Goal: Information Seeking & Learning: Learn about a topic

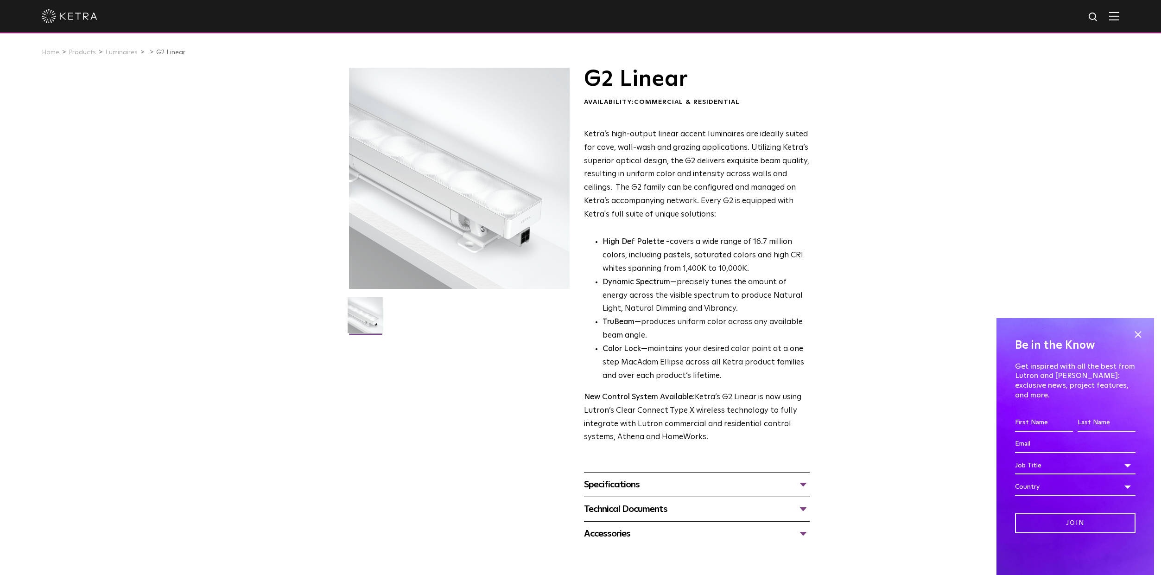
click at [689, 483] on div "Specifications" at bounding box center [697, 484] width 226 height 15
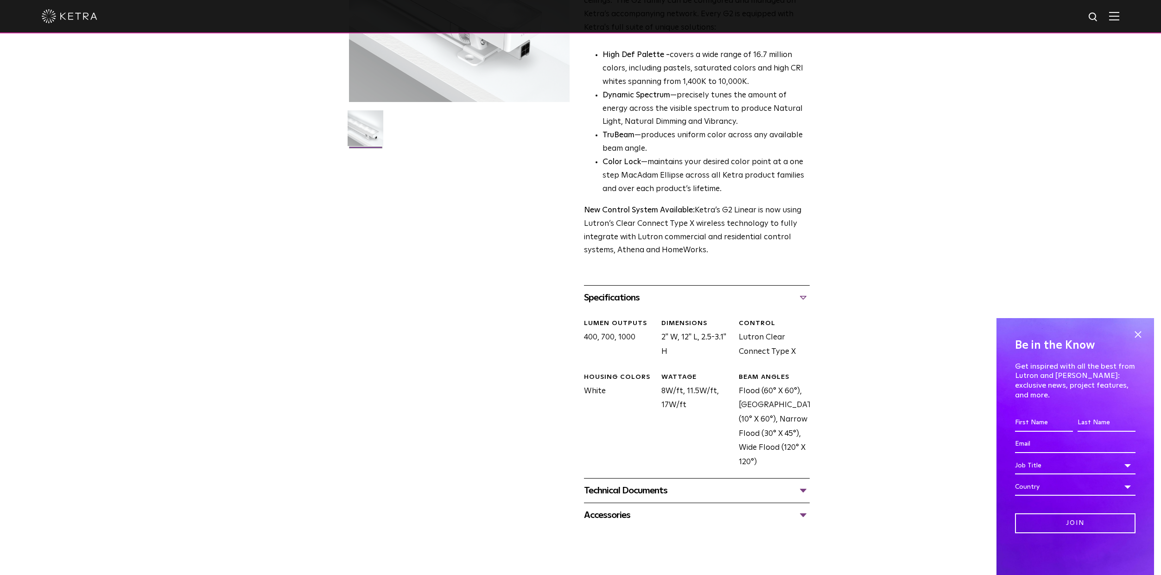
scroll to position [185, 0]
click at [710, 487] on div "Technical Documents" at bounding box center [697, 491] width 226 height 15
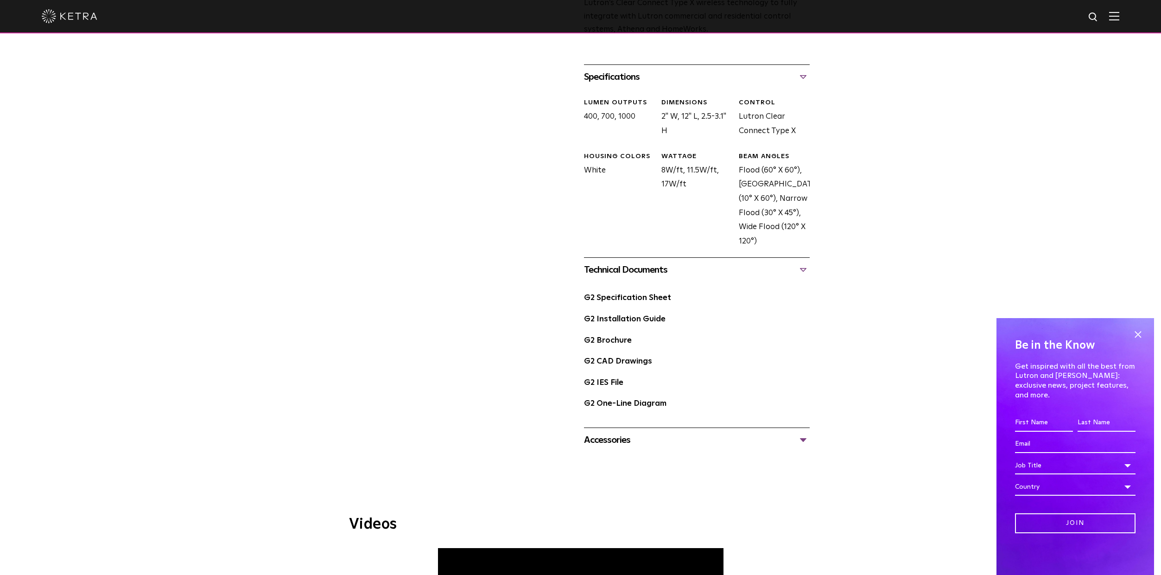
scroll to position [417, 0]
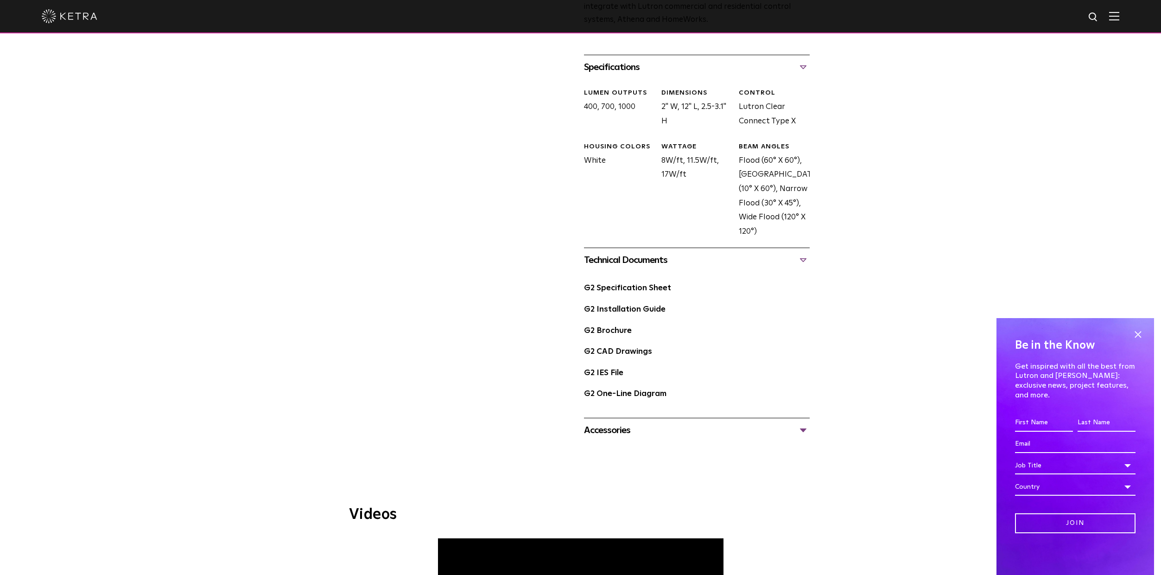
click at [707, 428] on div "Accessories" at bounding box center [697, 430] width 226 height 15
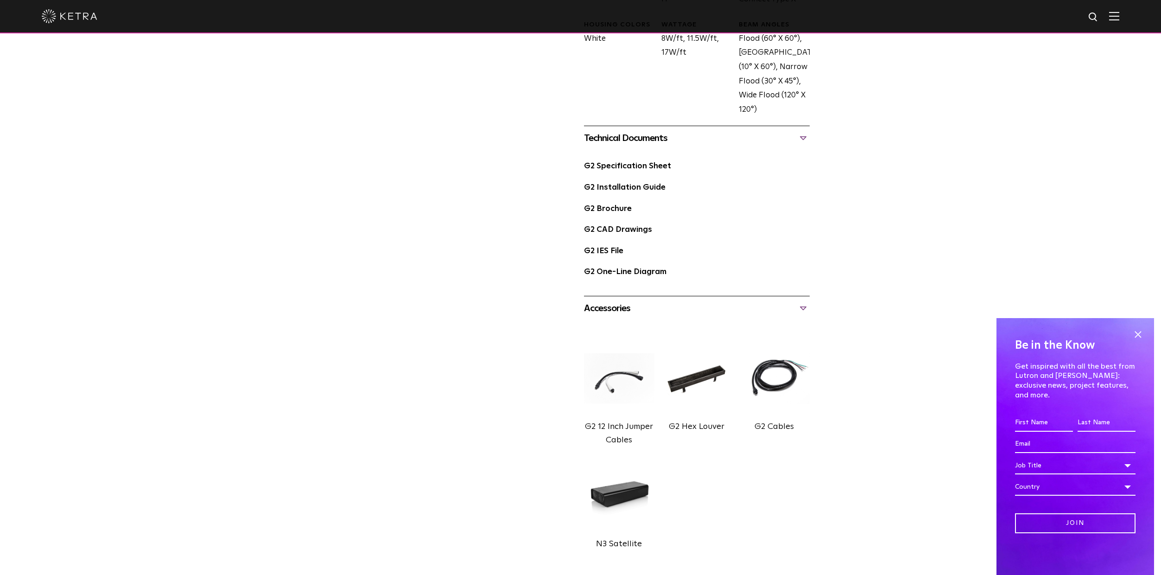
scroll to position [649, 0]
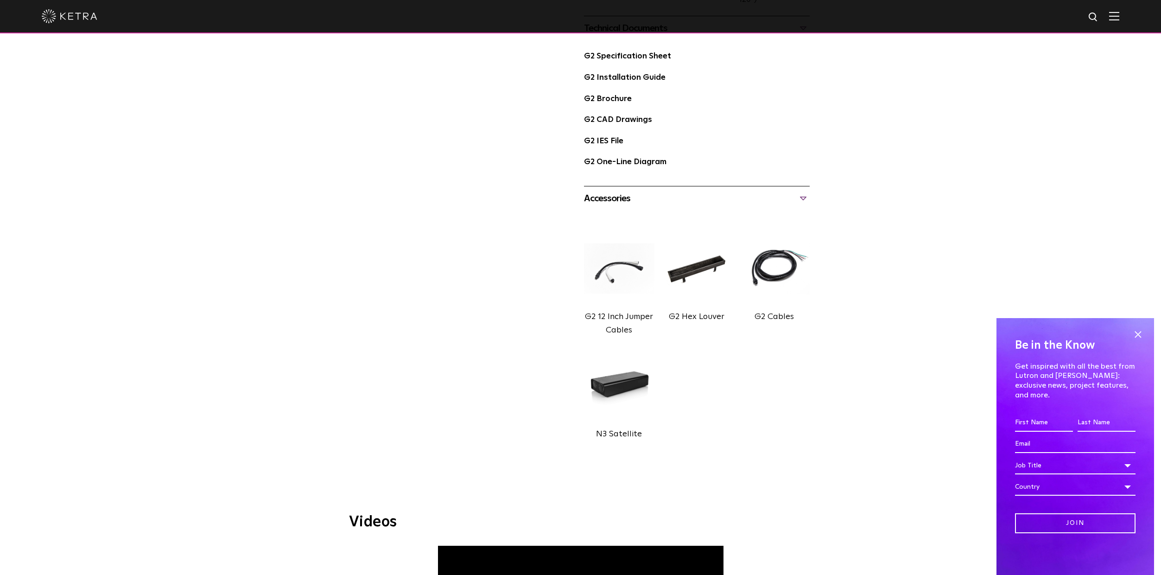
click at [756, 201] on div "Accessories" at bounding box center [697, 198] width 226 height 15
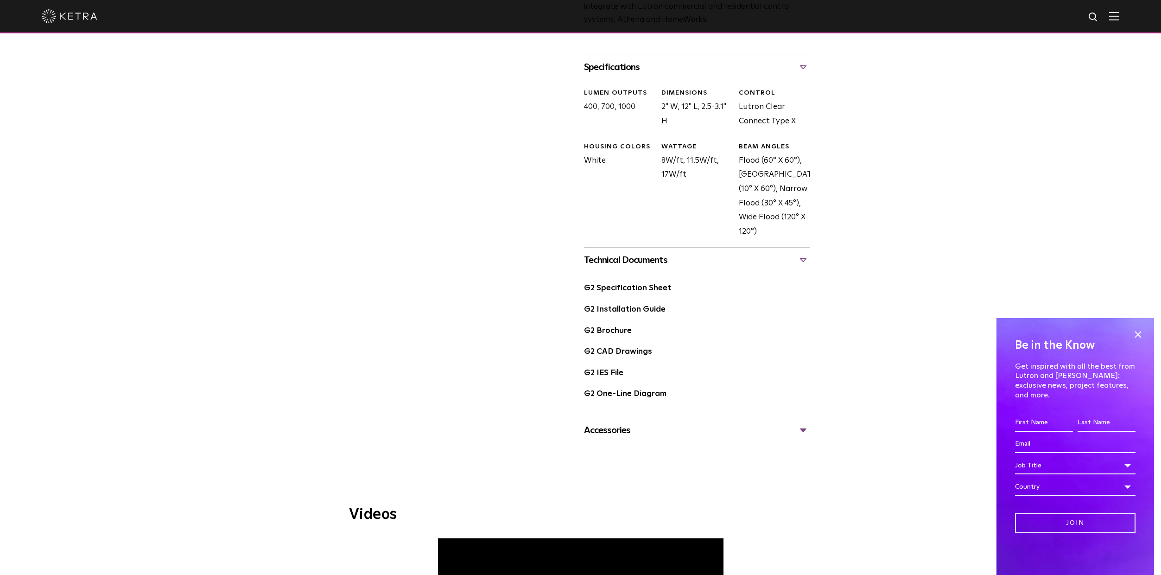
scroll to position [325, 0]
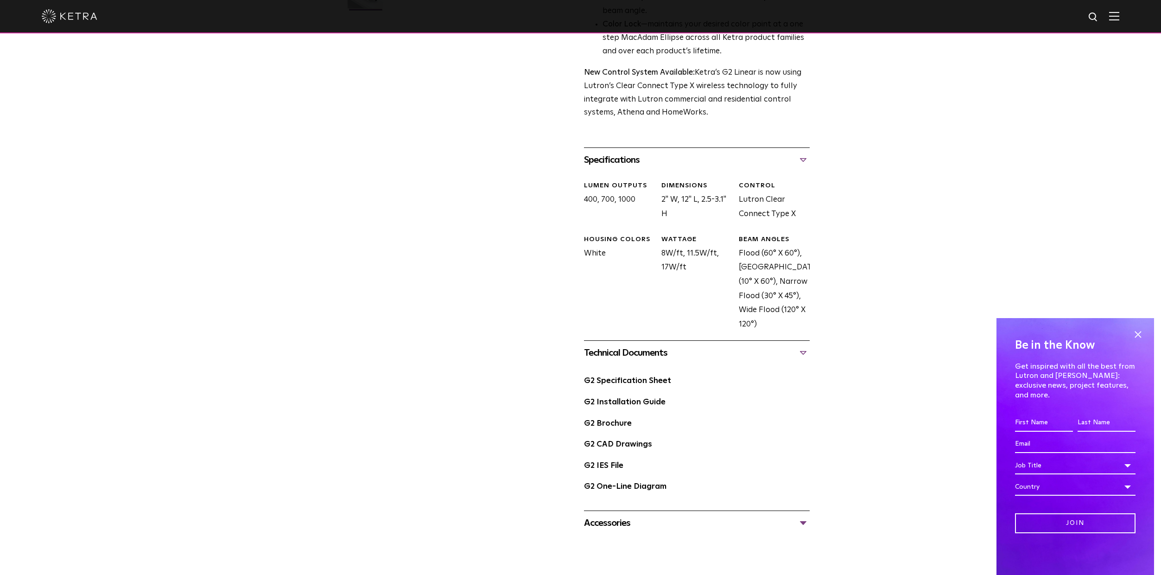
click at [707, 356] on div "Technical Documents" at bounding box center [697, 352] width 226 height 15
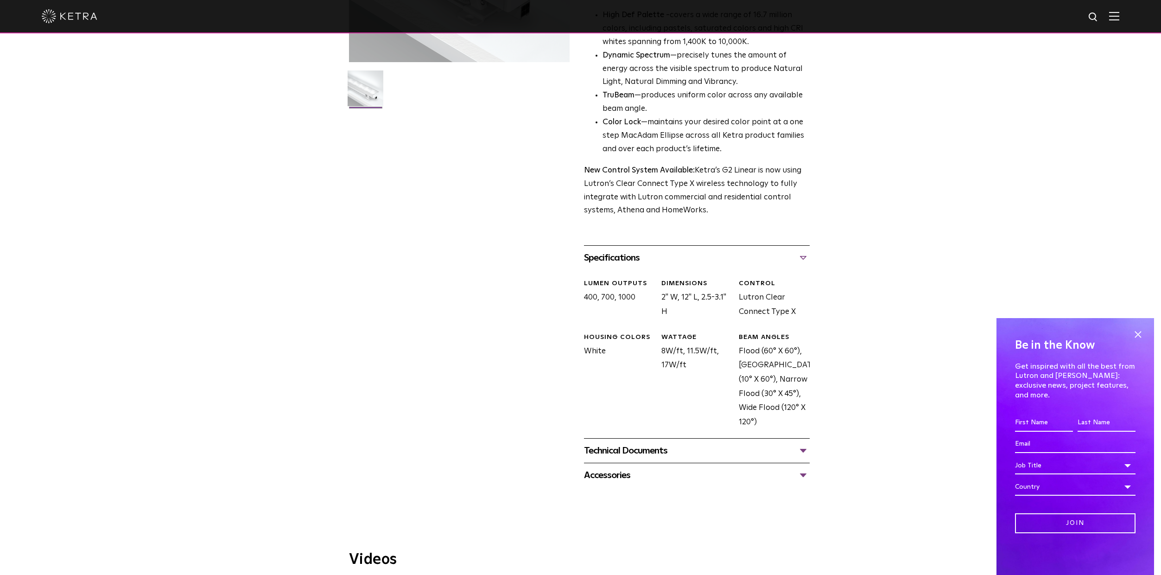
scroll to position [232, 0]
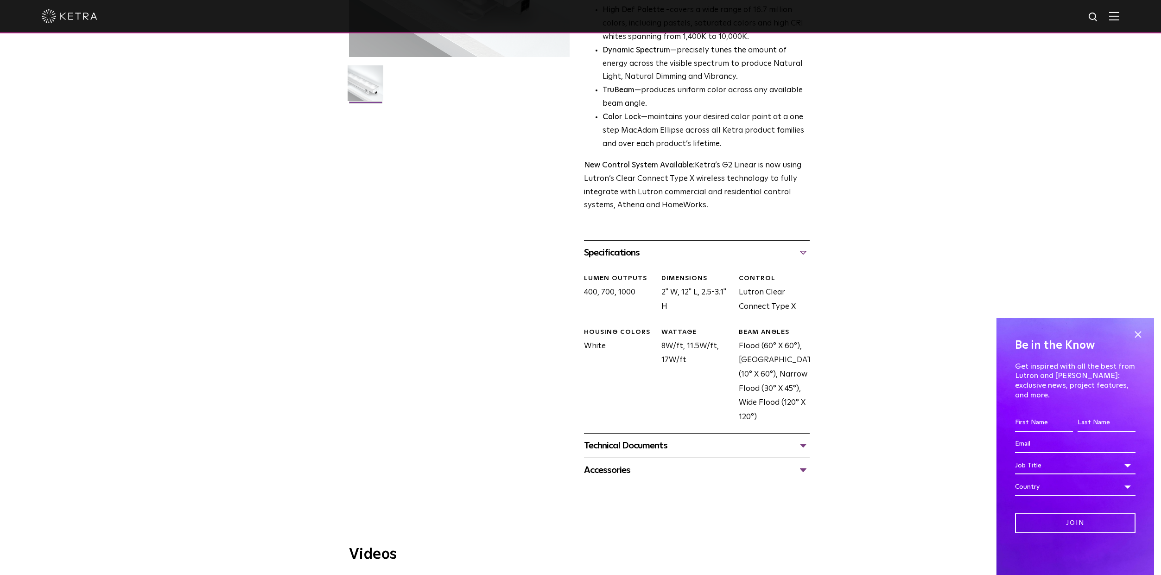
click at [703, 256] on div "Specifications" at bounding box center [697, 252] width 226 height 15
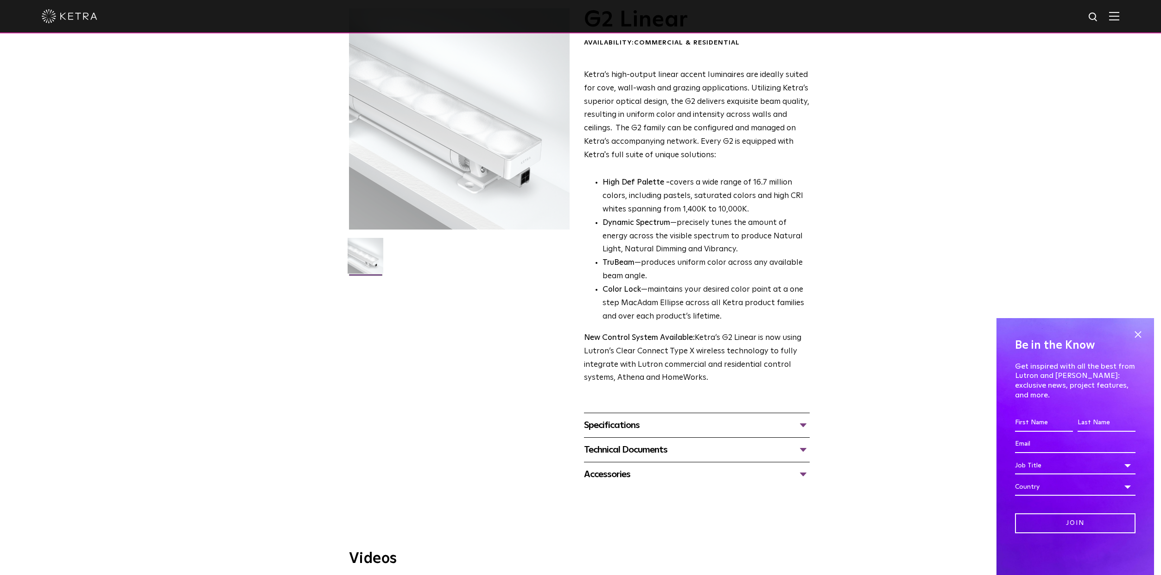
scroll to position [0, 0]
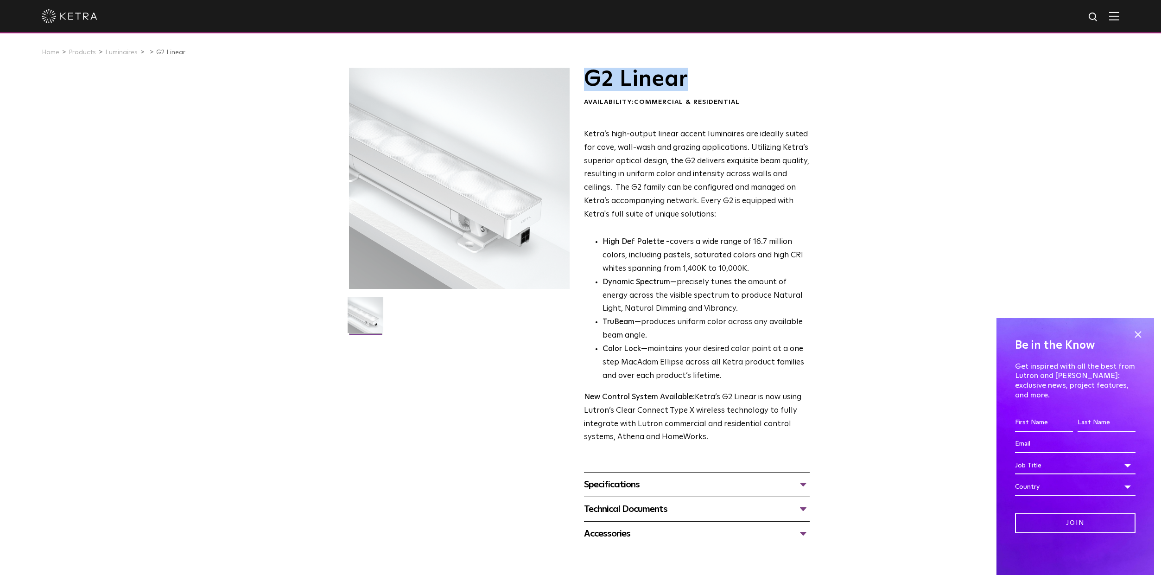
drag, startPoint x: 586, startPoint y: 85, endPoint x: 698, endPoint y: 81, distance: 111.4
click at [698, 81] on h1 "G2 Linear" at bounding box center [697, 79] width 226 height 23
copy h1 "G2 Linear"
